Goal: Task Accomplishment & Management: Manage account settings

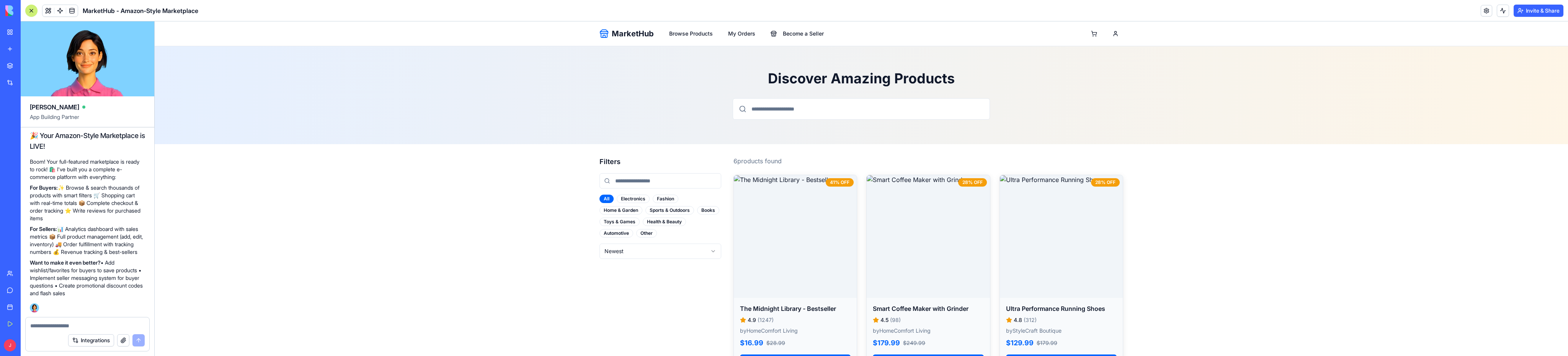
click at [1535, 13] on button "Invite & Share" at bounding box center [1538, 11] width 50 height 12
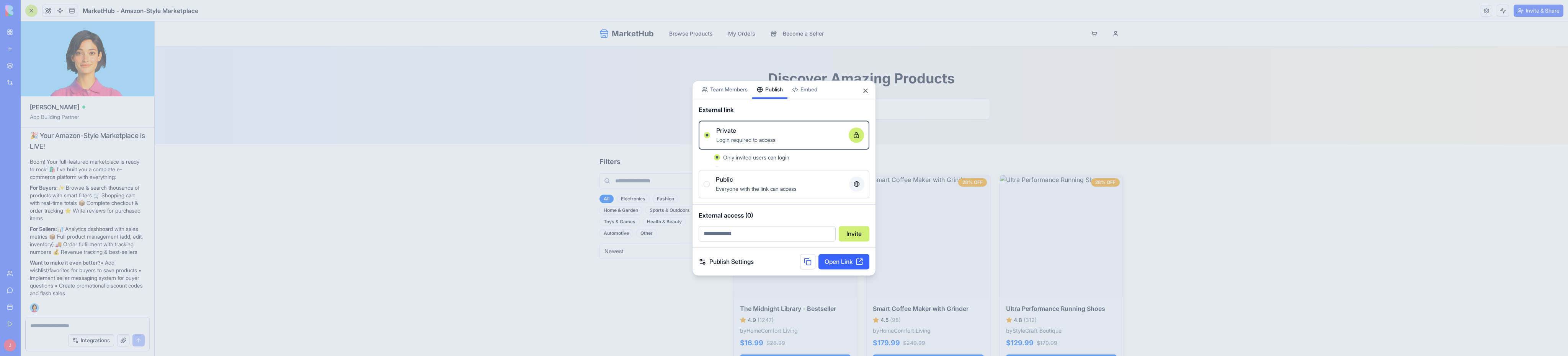
click at [761, 114] on div "Share App Team Members Publish Embed External link Private Login required to ac…" at bounding box center [784, 178] width 184 height 196
click at [707, 188] on button "Public Everyone with the link can access" at bounding box center [706, 189] width 6 height 6
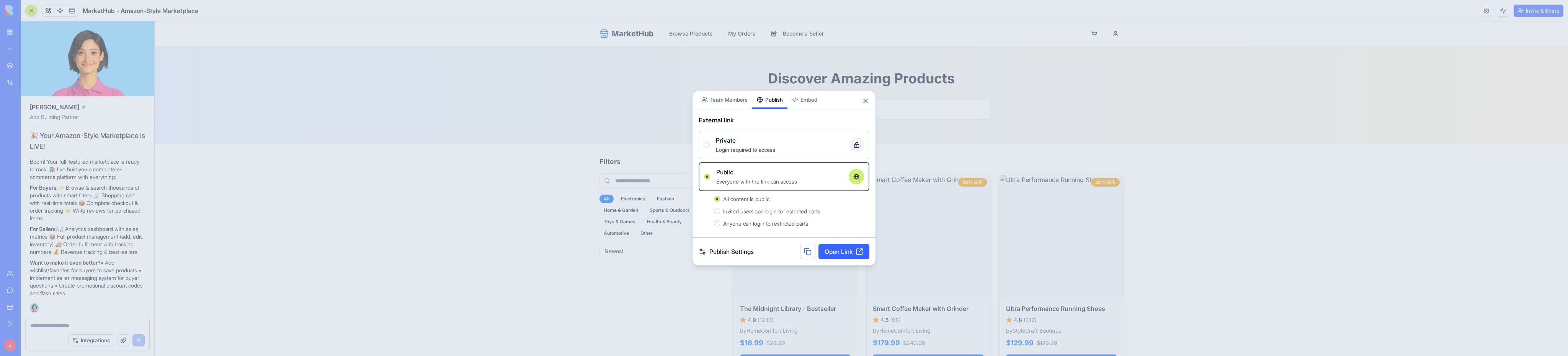
click at [847, 250] on link "Open Link" at bounding box center [844, 252] width 51 height 15
click at [724, 250] on link "Publish Settings" at bounding box center [726, 252] width 55 height 9
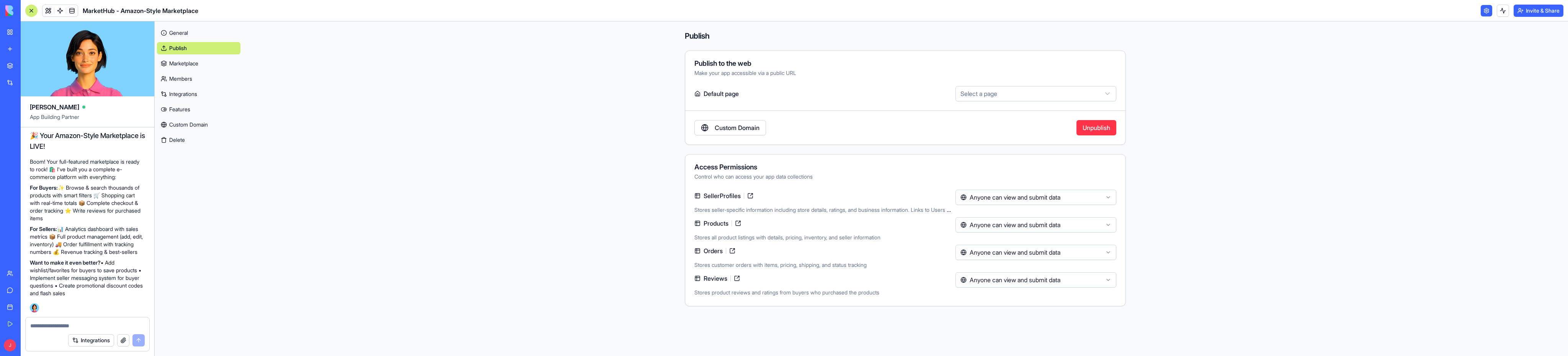
drag, startPoint x: 1207, startPoint y: 189, endPoint x: 1252, endPoint y: 180, distance: 45.9
click at [1208, 189] on main "**********" at bounding box center [905, 188] width 1325 height 335
click at [1537, 12] on button "Invite & Share" at bounding box center [1538, 11] width 50 height 12
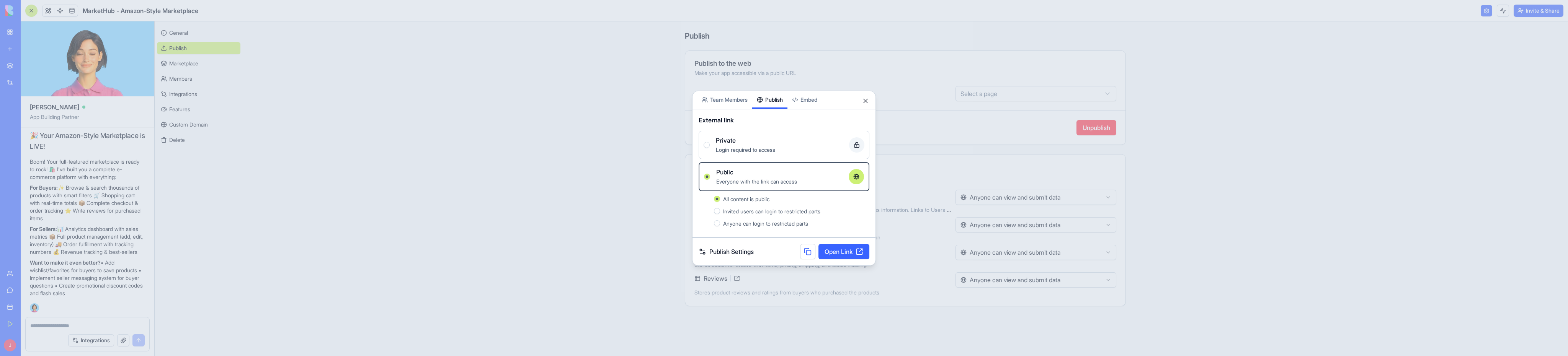
click at [717, 228] on div "All content is public Invited users can login to restricted parts Anyone can lo…" at bounding box center [784, 211] width 171 height 40
drag, startPoint x: 717, startPoint y: 218, endPoint x: 719, endPoint y: 224, distance: 6.3
click at [719, 224] on div "Anyone can login to restricted parts" at bounding box center [791, 224] width 155 height 9
click at [719, 224] on button "Anyone can login to restricted parts" at bounding box center [717, 223] width 6 height 6
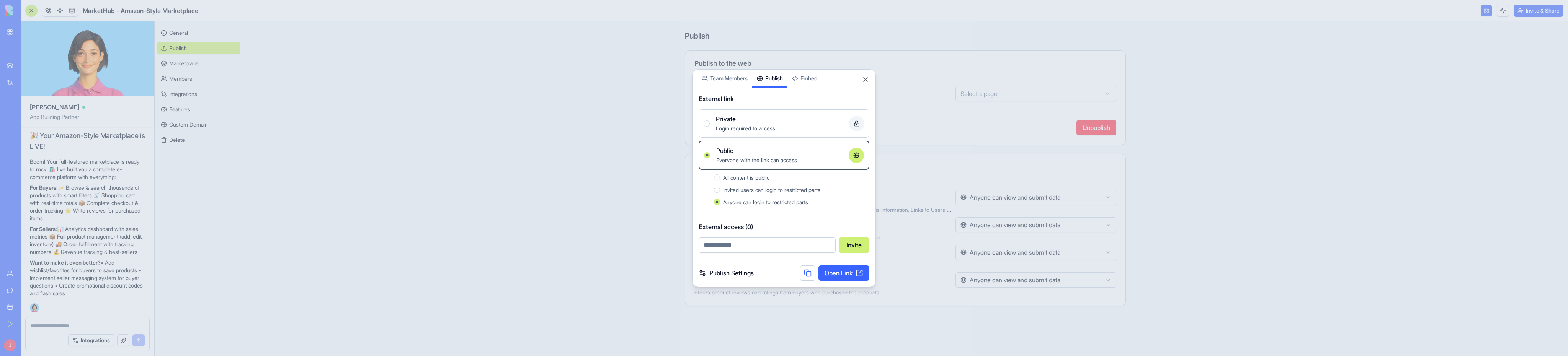
click at [718, 176] on button "All content is public" at bounding box center [717, 177] width 6 height 6
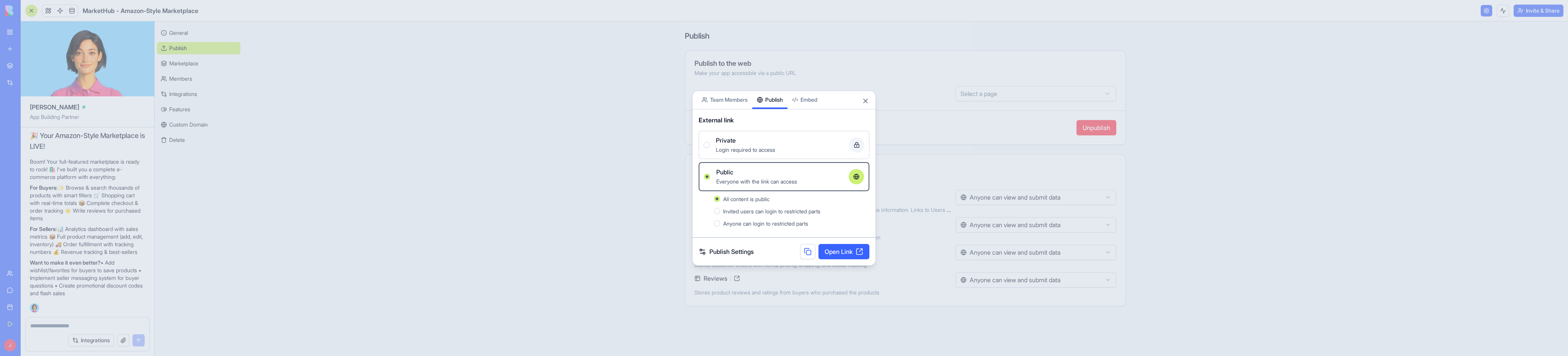
click at [647, 250] on div at bounding box center [784, 178] width 1568 height 356
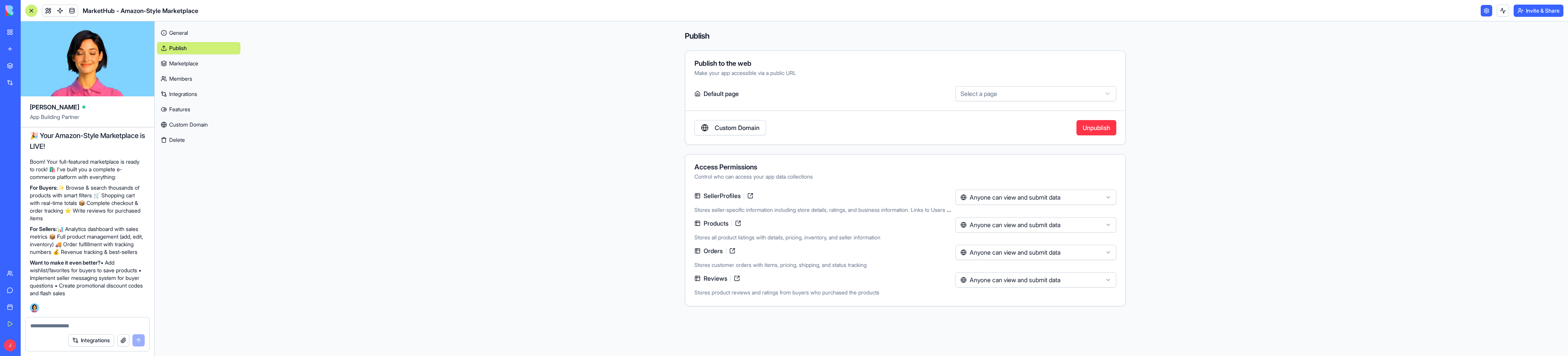
click at [19, 48] on link "New app" at bounding box center [17, 49] width 31 height 15
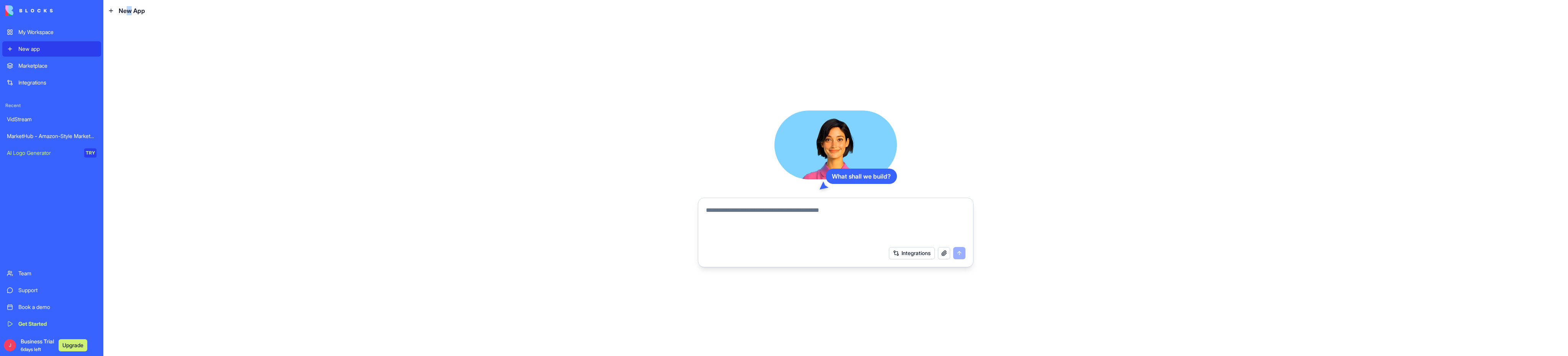
drag, startPoint x: 129, startPoint y: 9, endPoint x: 133, endPoint y: 14, distance: 6.4
click at [131, 12] on span "New App" at bounding box center [132, 11] width 27 height 9
drag, startPoint x: 67, startPoint y: 5, endPoint x: 65, endPoint y: 9, distance: 4.5
click at [65, 7] on div at bounding box center [51, 11] width 99 height 21
click at [278, 202] on div "What shall we build? Integrations" at bounding box center [835, 188] width 1465 height 335
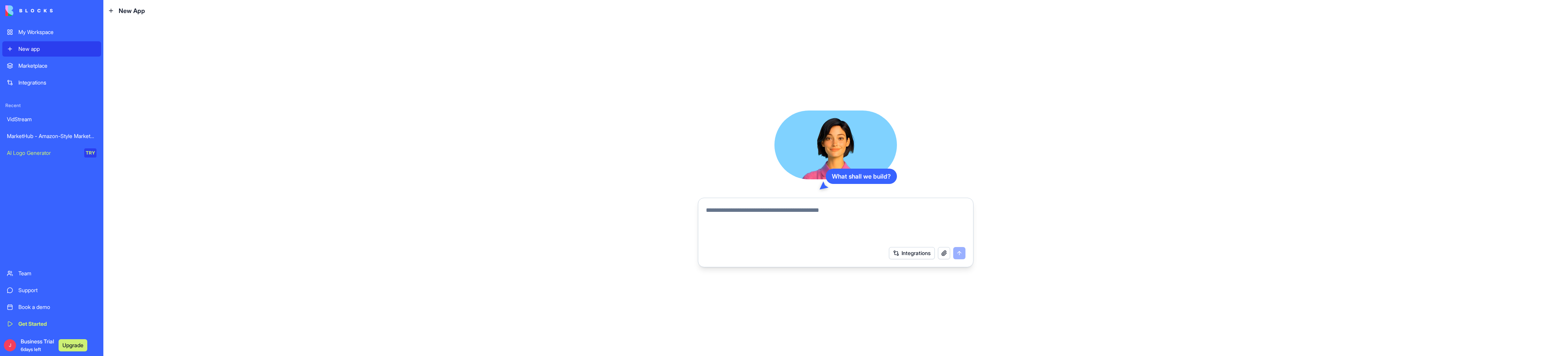
click at [41, 27] on link "My Workspace" at bounding box center [51, 32] width 99 height 15
